Goal: Navigation & Orientation: Find specific page/section

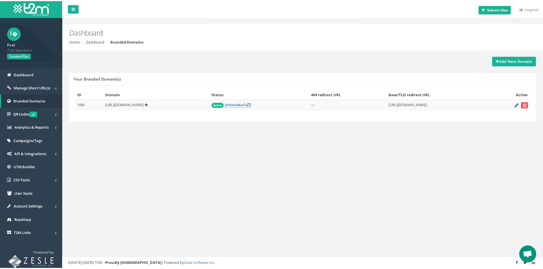
scroll to position [305, 0]
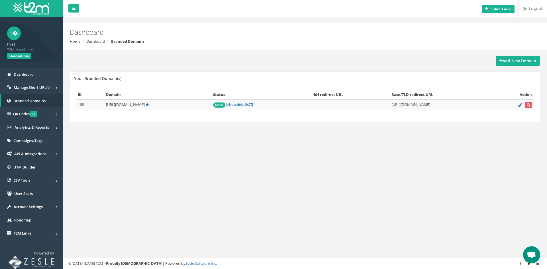
click at [406, 152] on div "Submit idea Logout Dashboard Home Dashboard Branded Domains Add New Domain Your…" at bounding box center [305, 134] width 484 height 269
click at [38, 88] on span "Manage Short URL(s)" at bounding box center [32, 87] width 37 height 5
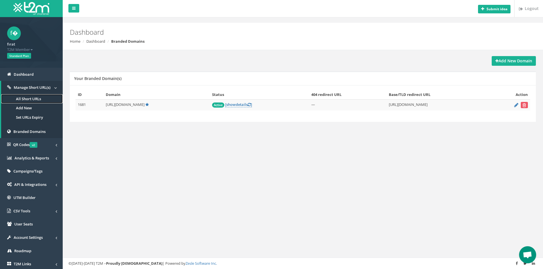
click at [40, 101] on link "All Short URLs" at bounding box center [32, 98] width 62 height 9
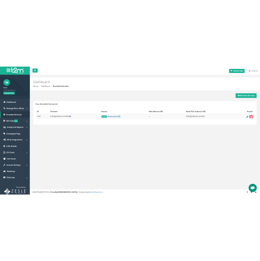
scroll to position [305, 0]
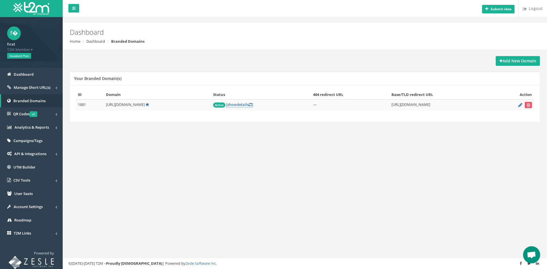
scroll to position [305, 0]
